Goal: Task Accomplishment & Management: Manage account settings

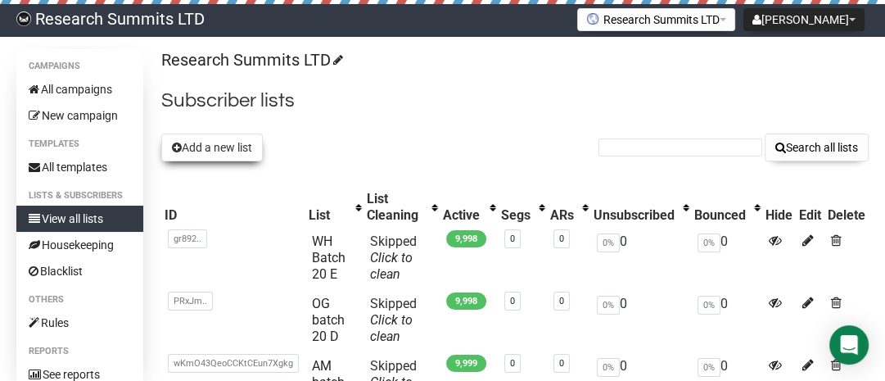
click at [227, 142] on button "Add a new list" at bounding box center [212, 147] width 102 height 28
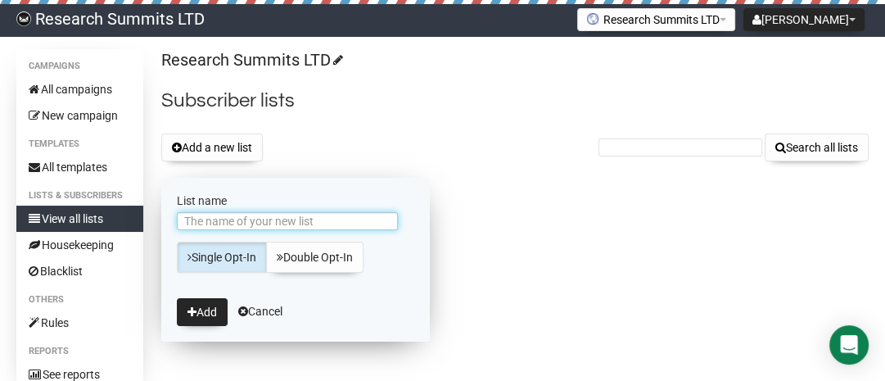
click at [239, 219] on input "List name" at bounding box center [287, 221] width 221 height 18
type input "Neuro Batch 20 F"
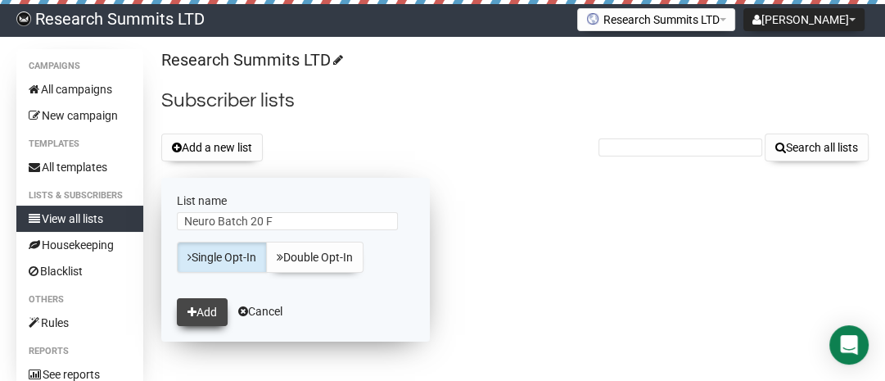
click at [204, 310] on button "Add" at bounding box center [202, 312] width 51 height 28
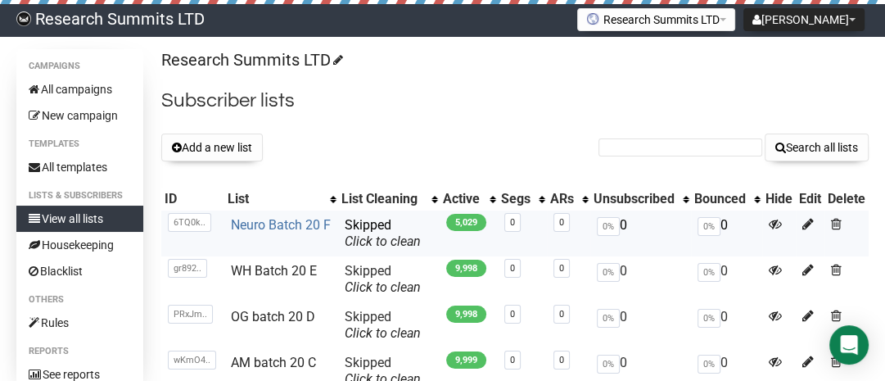
click at [285, 220] on link "Neuro Batch 20 F" at bounding box center [281, 225] width 100 height 16
